Goal: Transaction & Acquisition: Obtain resource

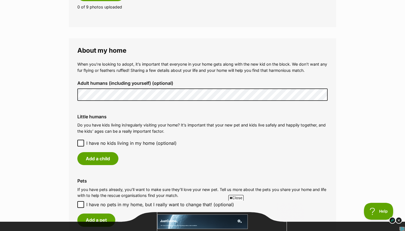
scroll to position [381, 0]
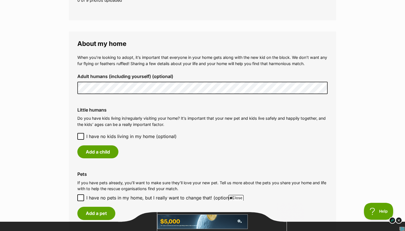
click at [106, 134] on span "I have no kids living in my home (optional)" at bounding box center [131, 136] width 90 height 7
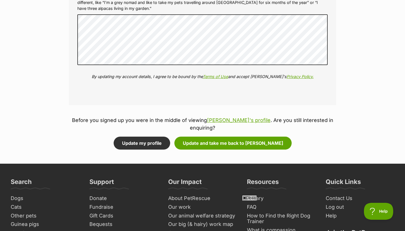
scroll to position [674, 0]
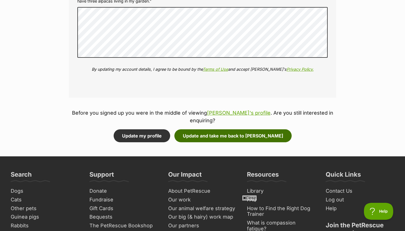
click at [203, 129] on button "Update and take me back to Brandy" at bounding box center [233, 135] width 117 height 13
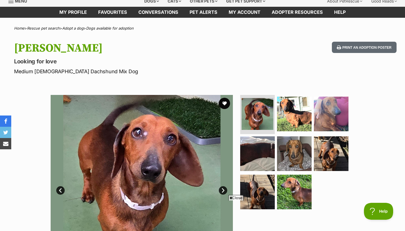
scroll to position [35, 0]
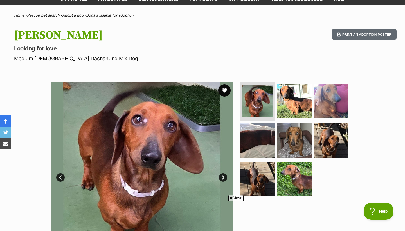
click at [225, 86] on button "favourite" at bounding box center [224, 90] width 12 height 12
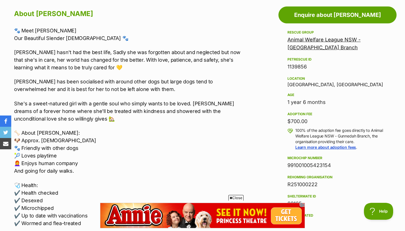
scroll to position [310, 0]
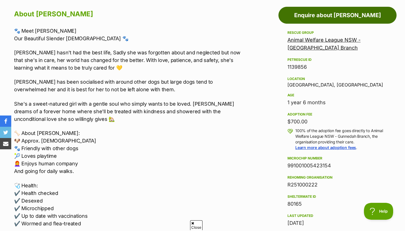
click at [296, 10] on link "Enquire about Brandy" at bounding box center [338, 15] width 118 height 17
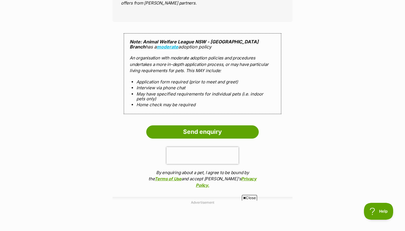
scroll to position [531, 0]
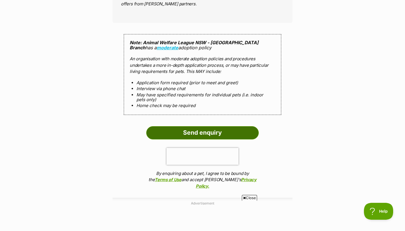
click at [227, 126] on input "Send enquiry" at bounding box center [202, 132] width 113 height 13
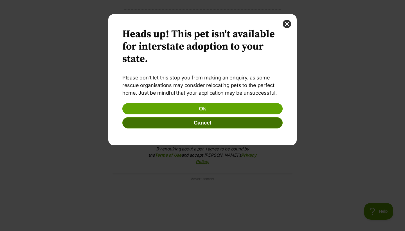
scroll to position [0, 0]
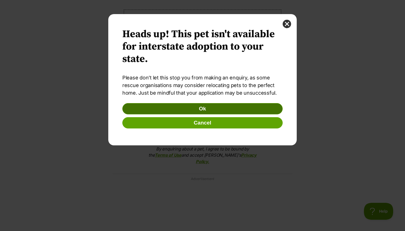
click at [223, 108] on button "Ok" at bounding box center [202, 108] width 160 height 11
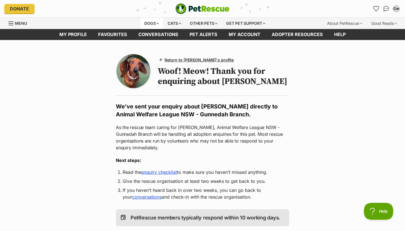
click at [148, 21] on div "Dogs" at bounding box center [151, 23] width 23 height 11
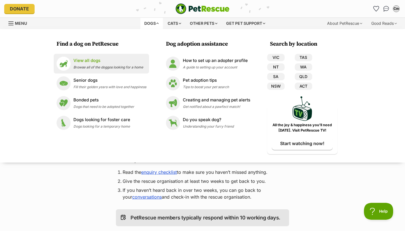
click at [113, 63] on p "View all dogs" at bounding box center [108, 60] width 70 height 6
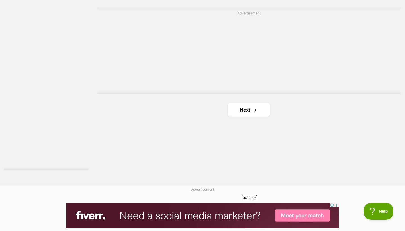
scroll to position [1078, 0]
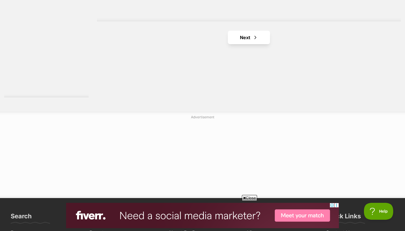
click at [256, 31] on link "Next" at bounding box center [249, 38] width 42 height 14
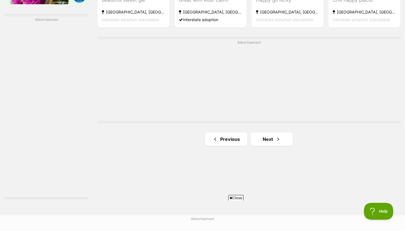
scroll to position [978, 0]
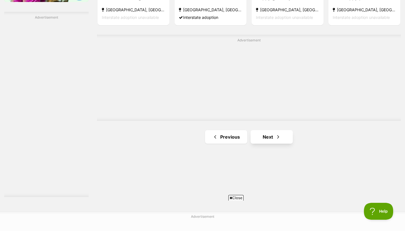
click at [268, 132] on link "Next" at bounding box center [272, 137] width 42 height 14
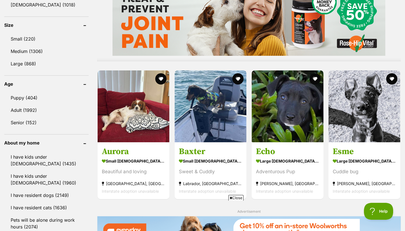
scroll to position [515, 0]
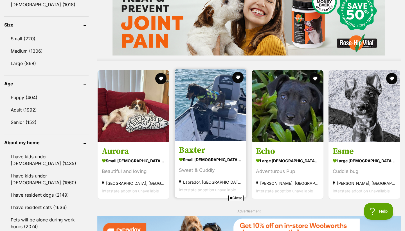
click at [222, 142] on article "[PERSON_NAME] small [DEMOGRAPHIC_DATA] Dog Sweet & Cuddly [GEOGRAPHIC_DATA], [G…" at bounding box center [210, 133] width 73 height 130
click at [236, 78] on button "favourite" at bounding box center [238, 77] width 12 height 12
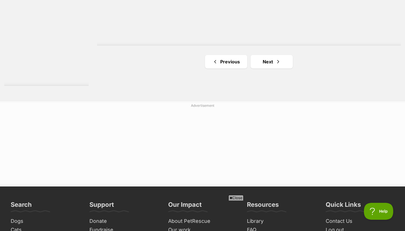
scroll to position [1095, 0]
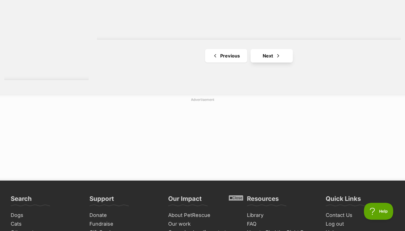
click at [263, 57] on link "Next" at bounding box center [272, 56] width 42 height 14
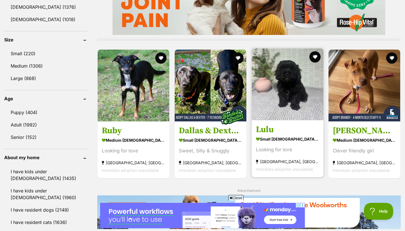
scroll to position [446, 0]
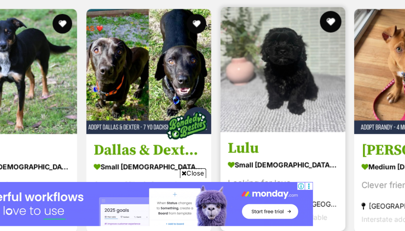
click at [309, 104] on button "favourite" at bounding box center [315, 110] width 12 height 12
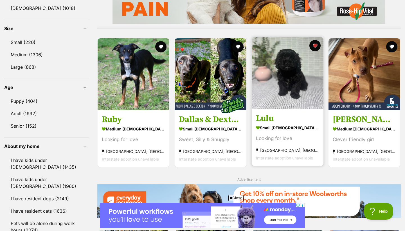
scroll to position [0, 0]
click at [303, 96] on img at bounding box center [288, 73] width 72 height 72
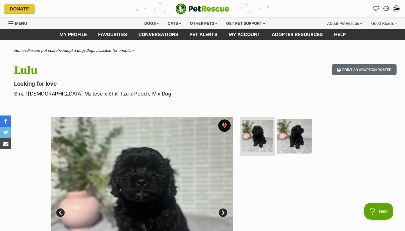
click at [227, 124] on button "favourite" at bounding box center [224, 125] width 12 height 12
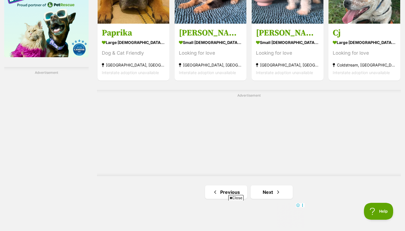
scroll to position [924, 0]
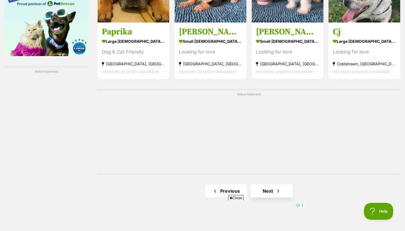
click at [274, 184] on link "Next" at bounding box center [272, 191] width 42 height 14
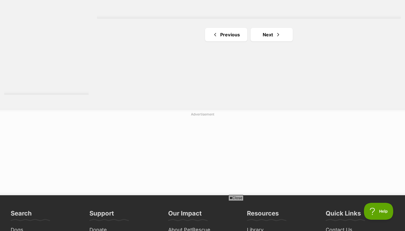
scroll to position [1081, 0]
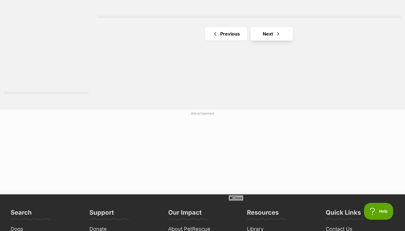
click at [263, 34] on link "Next" at bounding box center [272, 34] width 42 height 14
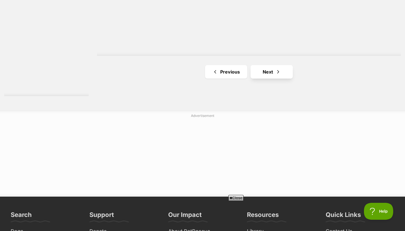
scroll to position [1078, 0]
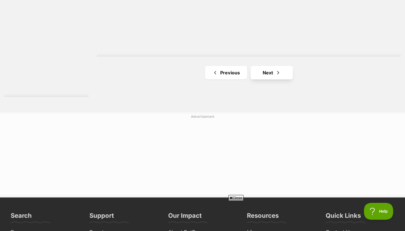
click at [268, 71] on link "Next" at bounding box center [272, 73] width 42 height 14
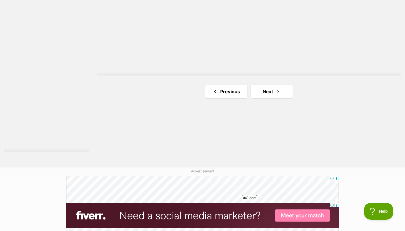
scroll to position [1045, 0]
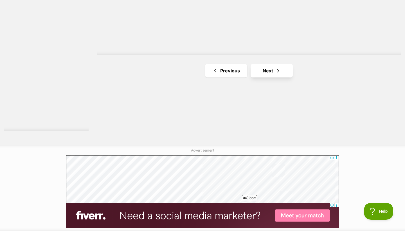
click at [265, 72] on link "Next" at bounding box center [272, 71] width 42 height 14
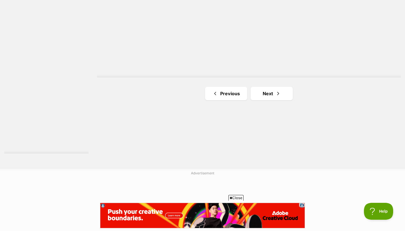
scroll to position [1024, 0]
click at [271, 92] on link "Next" at bounding box center [272, 92] width 42 height 14
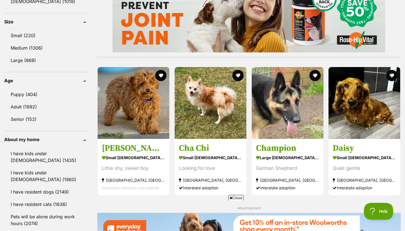
scroll to position [519, 0]
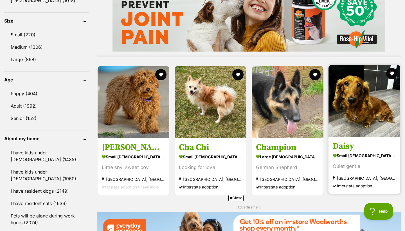
click at [354, 121] on img at bounding box center [365, 101] width 72 height 72
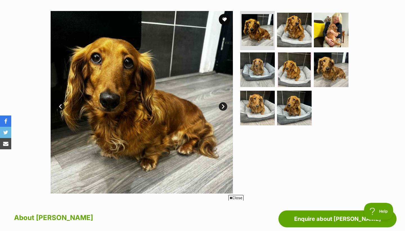
scroll to position [94, 0]
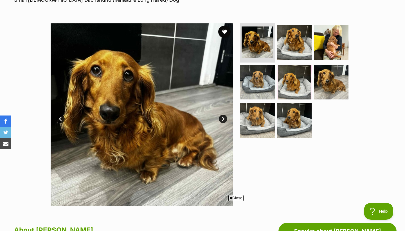
click at [227, 33] on button "favourite" at bounding box center [224, 32] width 12 height 12
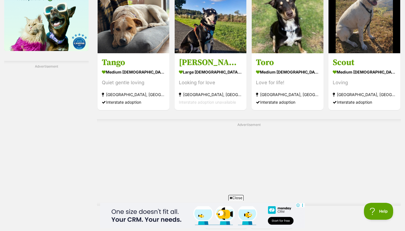
scroll to position [930, 0]
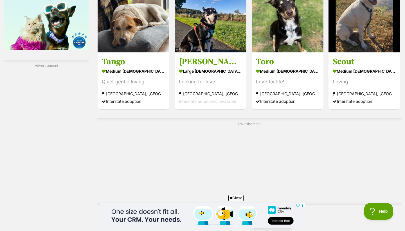
click at [263, 214] on link "Next" at bounding box center [272, 221] width 42 height 14
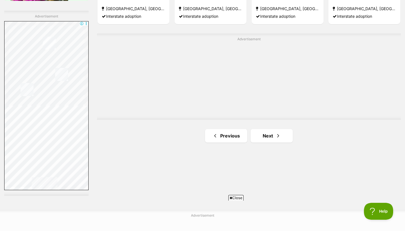
scroll to position [980, 0]
click at [270, 133] on link "Next" at bounding box center [272, 135] width 42 height 14
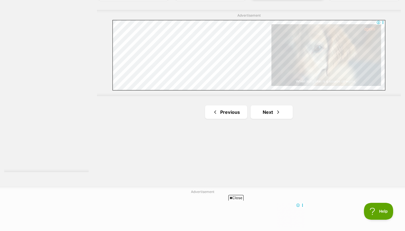
scroll to position [1041, 0]
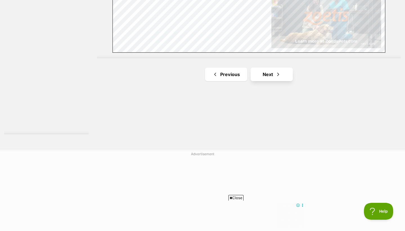
click at [274, 73] on link "Next" at bounding box center [272, 75] width 42 height 14
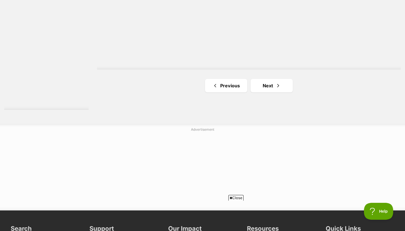
scroll to position [1067, 0]
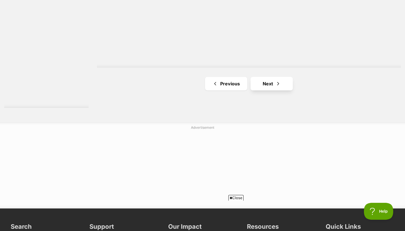
click at [262, 85] on link "Next" at bounding box center [272, 84] width 42 height 14
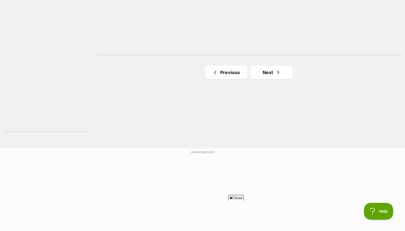
scroll to position [1043, 0]
click at [266, 71] on link "Next" at bounding box center [272, 72] width 42 height 14
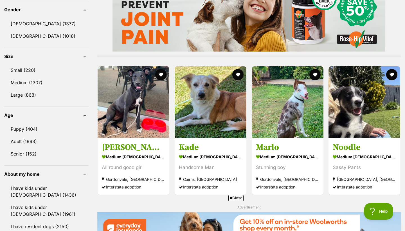
scroll to position [484, 0]
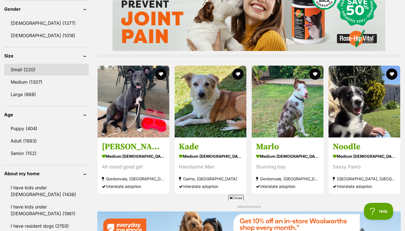
click at [39, 67] on link "Small (220)" at bounding box center [46, 70] width 84 height 12
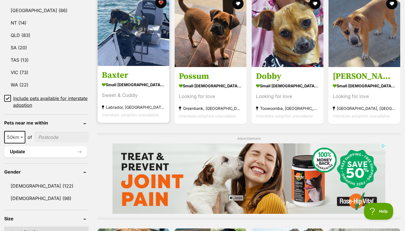
scroll to position [323, 0]
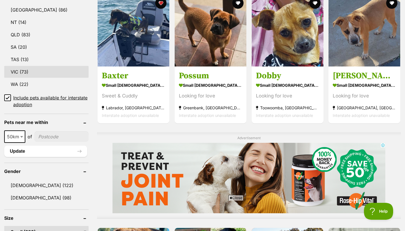
click at [20, 71] on link "VIC (73)" at bounding box center [46, 72] width 84 height 12
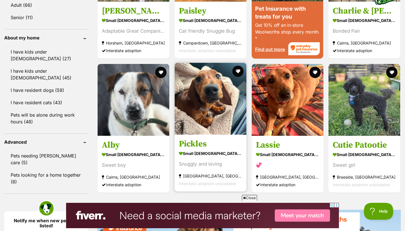
scroll to position [622, 0]
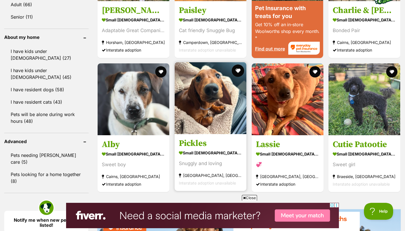
click at [238, 72] on button "favourite" at bounding box center [238, 70] width 12 height 12
click at [222, 99] on img at bounding box center [211, 98] width 72 height 72
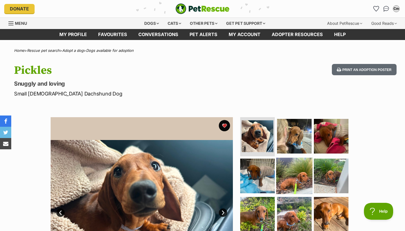
click at [288, 187] on img at bounding box center [294, 176] width 36 height 36
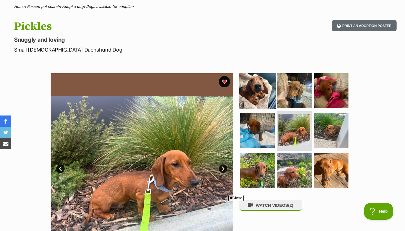
scroll to position [52, 0]
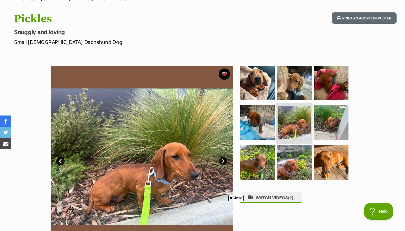
click at [298, 129] on img at bounding box center [294, 122] width 33 height 33
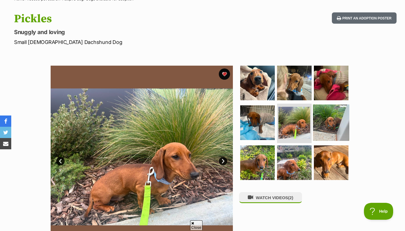
click at [328, 127] on img at bounding box center [331, 122] width 36 height 36
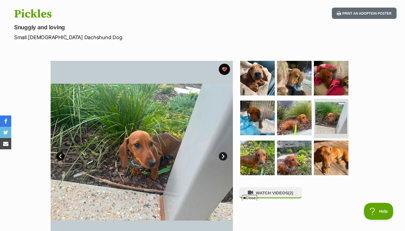
scroll to position [58, 0]
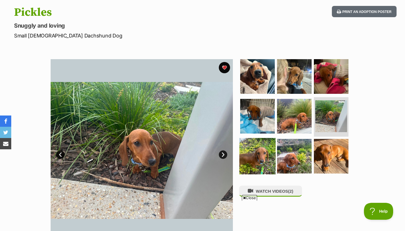
click at [260, 156] on img at bounding box center [258, 156] width 36 height 36
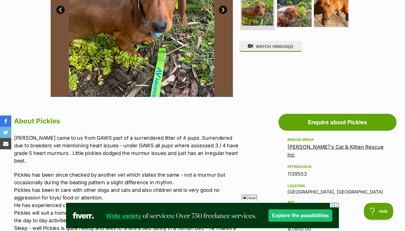
scroll to position [206, 0]
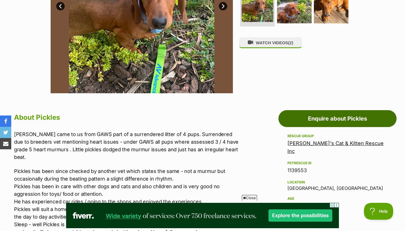
click at [348, 120] on link "Enquire about Pickles" at bounding box center [338, 118] width 118 height 17
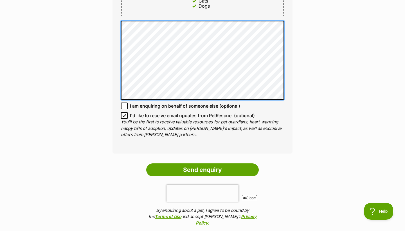
scroll to position [418, 0]
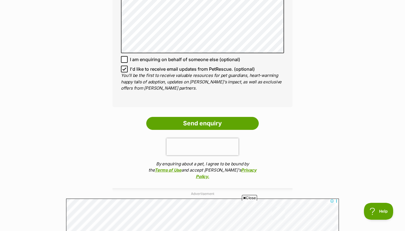
click at [201, 129] on ol "Send enquiry By enquiring about a pet, I agree to be bound by the Terms of Use …" at bounding box center [203, 150] width 180 height 66
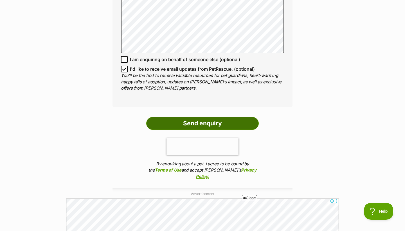
click at [201, 119] on input "Send enquiry" at bounding box center [202, 123] width 113 height 13
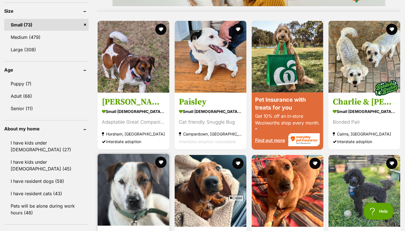
scroll to position [531, 0]
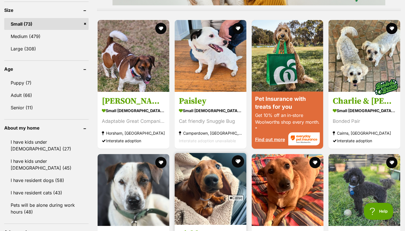
click at [240, 155] on button "favourite" at bounding box center [238, 161] width 12 height 12
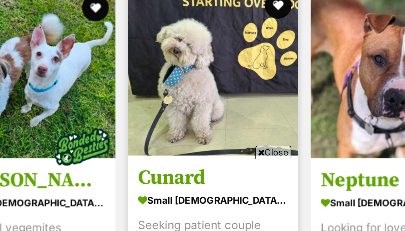
scroll to position [817, 0]
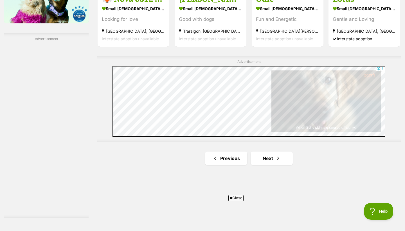
scroll to position [967, 0]
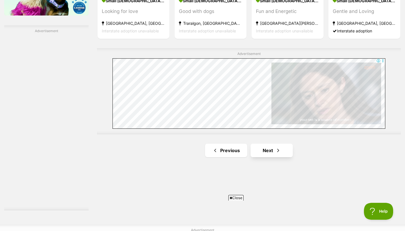
click at [261, 151] on link "Next" at bounding box center [272, 151] width 42 height 14
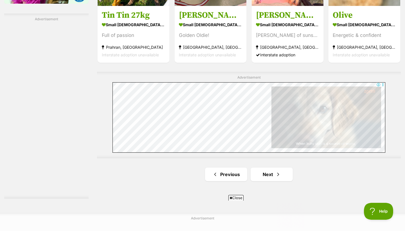
scroll to position [979, 0]
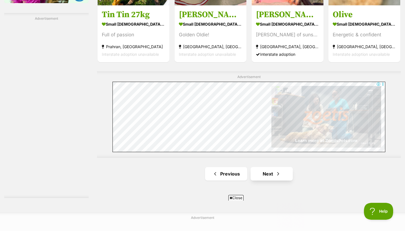
click at [263, 170] on link "Next" at bounding box center [272, 174] width 42 height 14
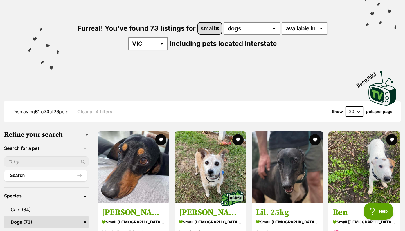
scroll to position [53, 0]
click at [217, 30] on link "small" at bounding box center [210, 28] width 24 height 12
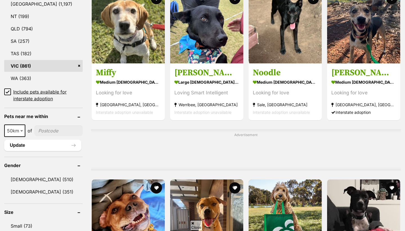
scroll to position [339, 0]
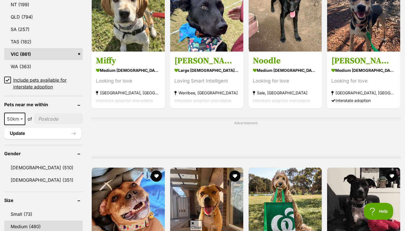
click at [27, 225] on link "Medium (480)" at bounding box center [43, 226] width 79 height 12
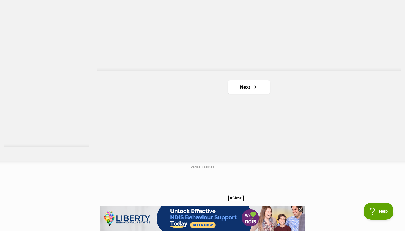
scroll to position [1033, 0]
click at [248, 85] on link "Next" at bounding box center [249, 84] width 42 height 14
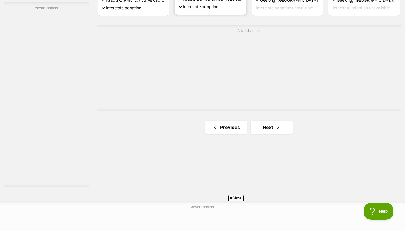
scroll to position [996, 0]
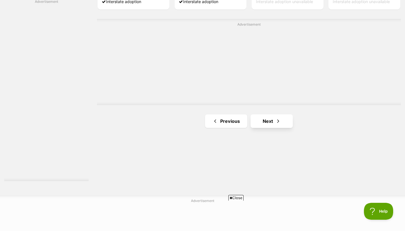
click at [271, 116] on link "Next" at bounding box center [272, 121] width 42 height 14
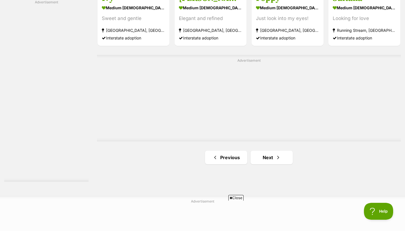
scroll to position [997, 0]
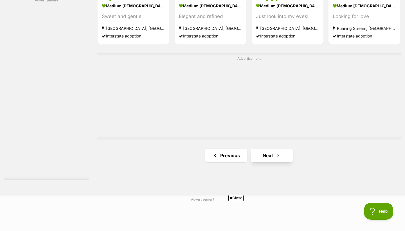
click at [265, 152] on link "Next" at bounding box center [272, 156] width 42 height 14
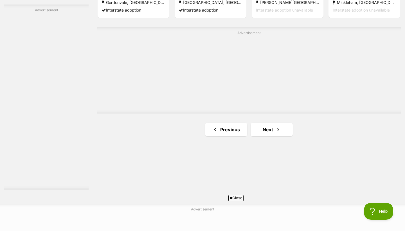
scroll to position [992, 0]
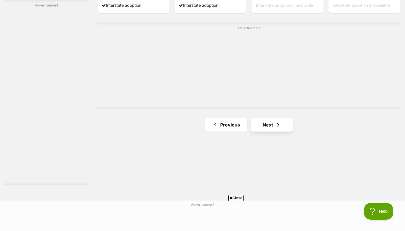
click at [261, 128] on link "Next" at bounding box center [272, 125] width 42 height 14
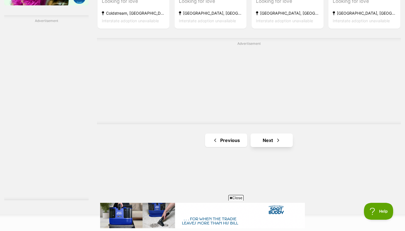
click at [260, 142] on link "Next" at bounding box center [272, 140] width 42 height 14
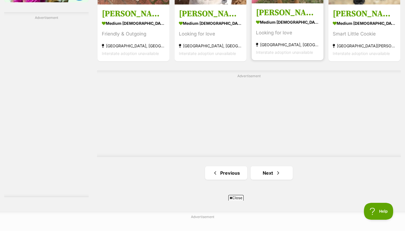
scroll to position [988, 0]
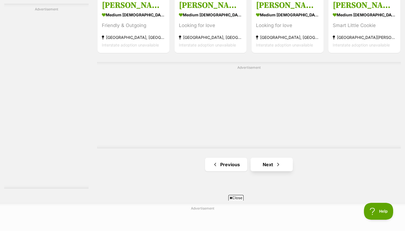
click at [279, 166] on span "Next page" at bounding box center [279, 164] width 6 height 7
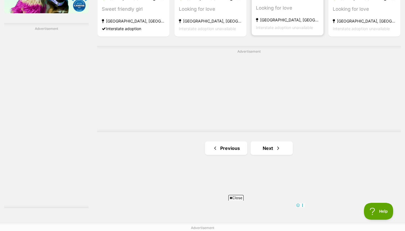
scroll to position [1016, 0]
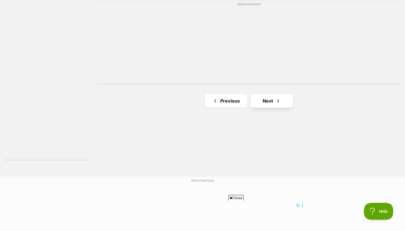
click at [285, 106] on link "Next" at bounding box center [272, 101] width 42 height 14
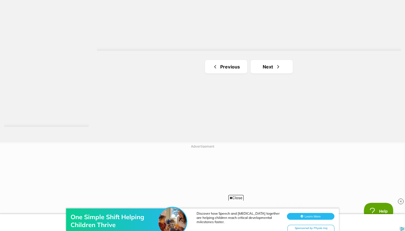
scroll to position [1059, 0]
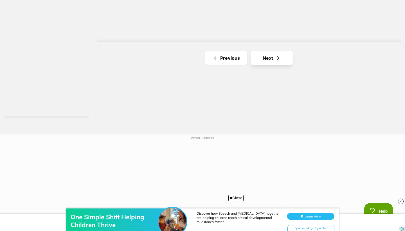
click at [278, 61] on span "Next page" at bounding box center [279, 58] width 6 height 7
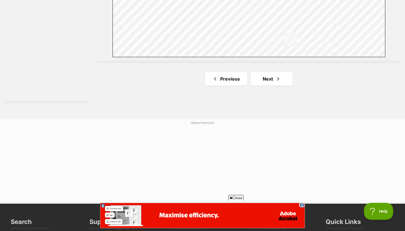
scroll to position [1076, 0]
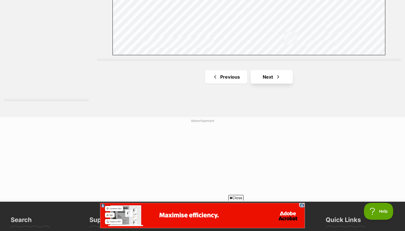
click at [268, 81] on link "Next" at bounding box center [272, 77] width 42 height 14
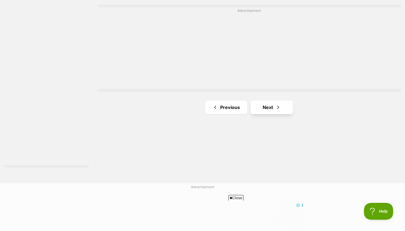
scroll to position [1012, 0]
click at [261, 104] on link "Next" at bounding box center [272, 105] width 42 height 14
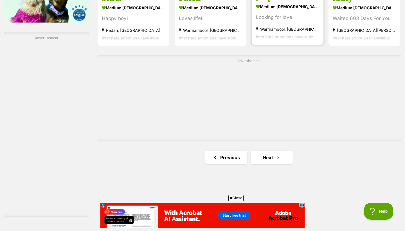
scroll to position [976, 0]
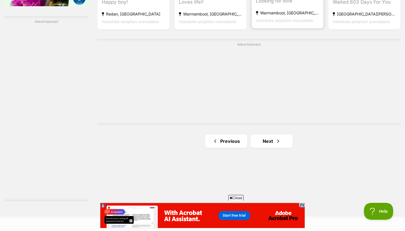
click at [282, 142] on link "Next" at bounding box center [272, 141] width 42 height 14
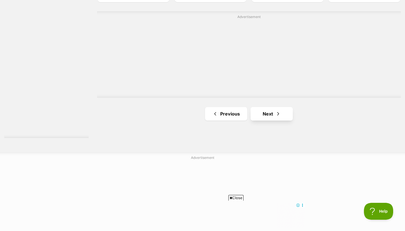
scroll to position [1040, 0]
click at [268, 113] on link "Next" at bounding box center [272, 113] width 42 height 14
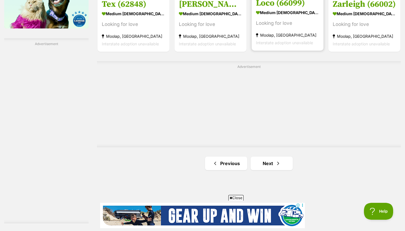
scroll to position [978, 0]
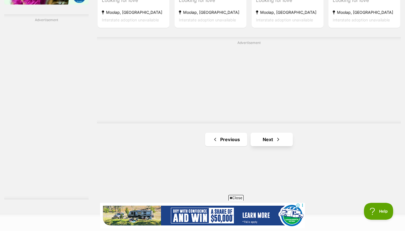
click at [265, 134] on link "Next" at bounding box center [272, 140] width 42 height 14
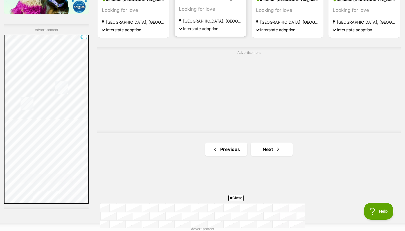
scroll to position [970, 0]
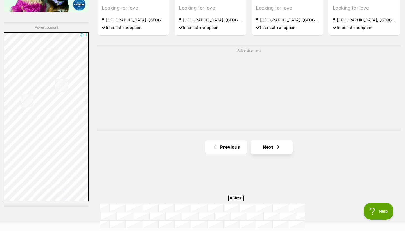
click at [257, 141] on link "Next" at bounding box center [272, 147] width 42 height 14
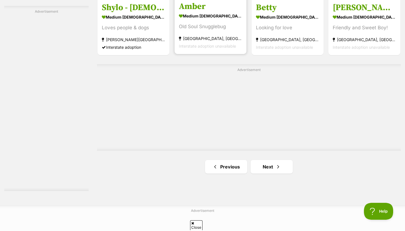
scroll to position [1026, 0]
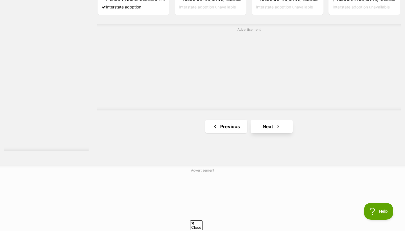
click at [261, 126] on link "Next" at bounding box center [272, 127] width 42 height 14
